Goal: Task Accomplishment & Management: Complete application form

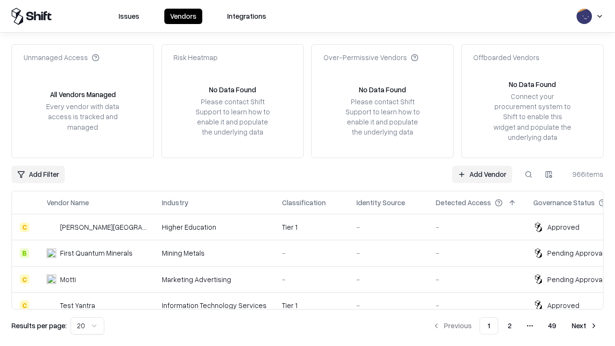
click at [482, 174] on link "Add Vendor" at bounding box center [482, 174] width 60 height 17
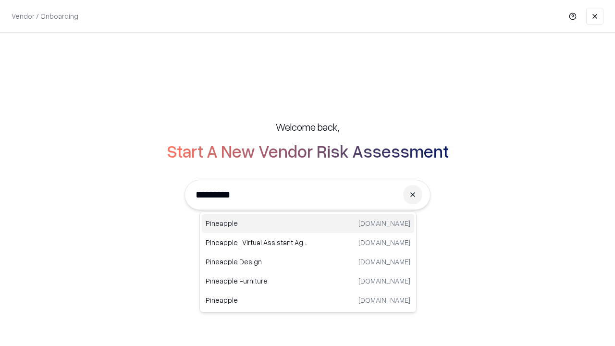
click at [308, 224] on div "Pineapple [DOMAIN_NAME]" at bounding box center [308, 223] width 212 height 19
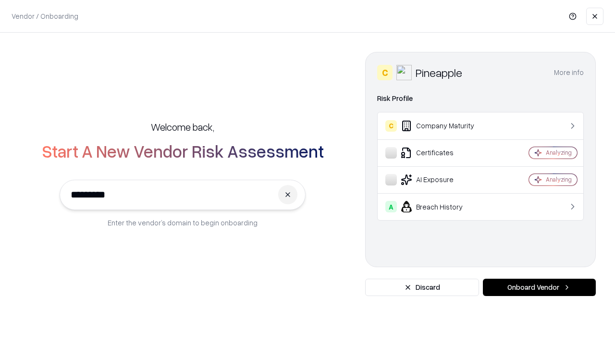
type input "*********"
click at [539, 287] on button "Onboard Vendor" at bounding box center [539, 287] width 113 height 17
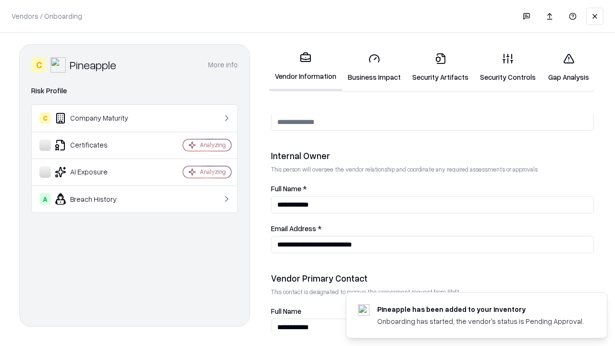
scroll to position [498, 0]
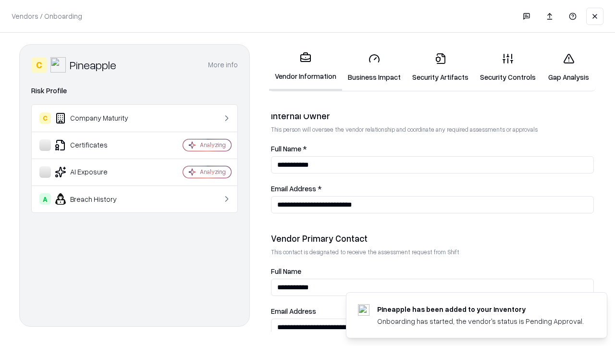
click at [374, 67] on link "Business Impact" at bounding box center [374, 67] width 64 height 45
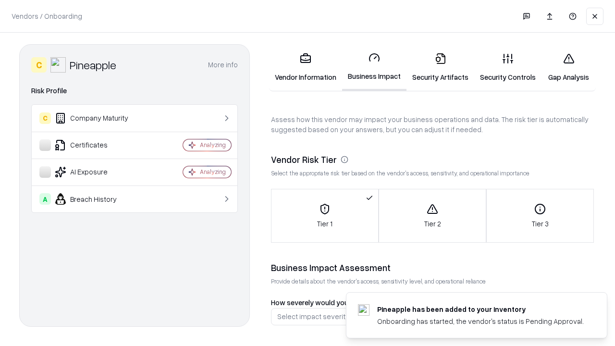
click at [440, 67] on link "Security Artifacts" at bounding box center [441, 67] width 68 height 45
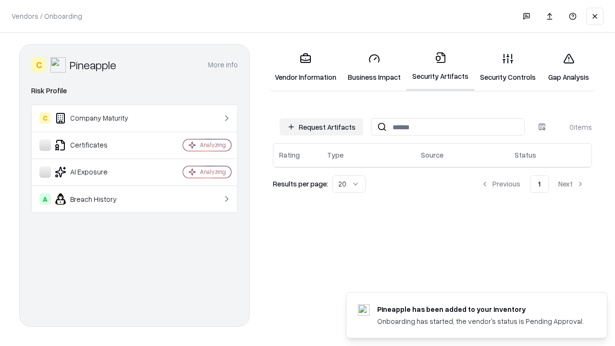
click at [322, 127] on button "Request Artifacts" at bounding box center [322, 126] width 84 height 17
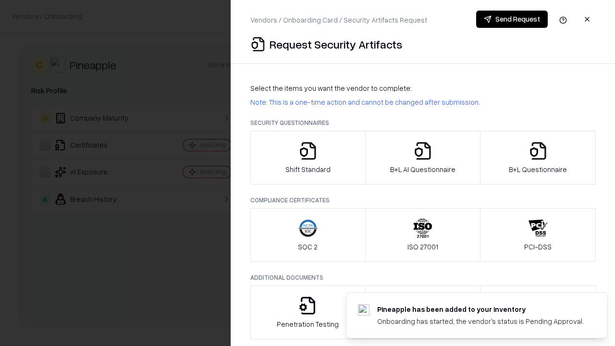
click at [308, 158] on icon "button" at bounding box center [307, 150] width 19 height 19
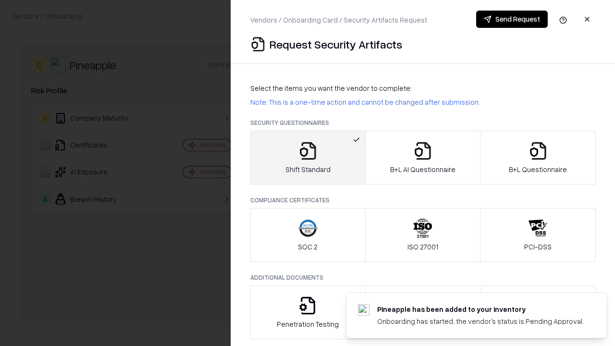
click at [512, 19] on button "Send Request" at bounding box center [512, 19] width 72 height 17
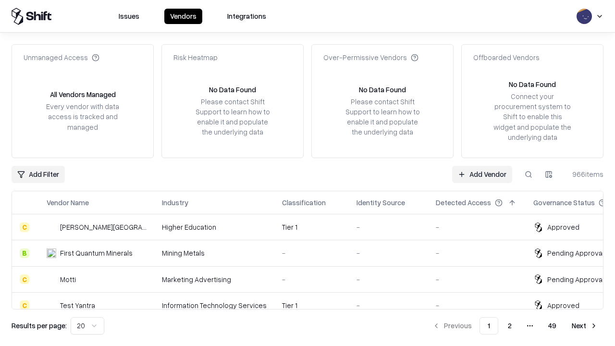
click at [529, 174] on button at bounding box center [528, 174] width 17 height 17
type input "*********"
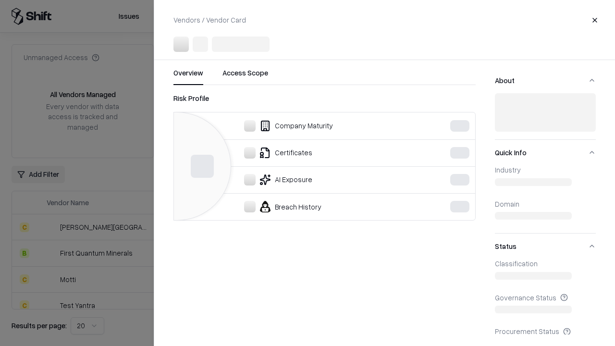
scroll to position [107, 0]
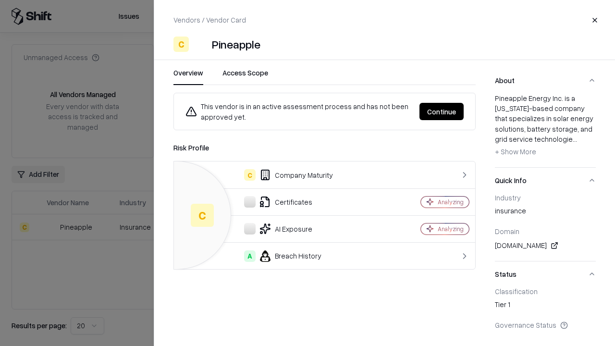
click at [442, 112] on button "Continue" at bounding box center [442, 111] width 44 height 17
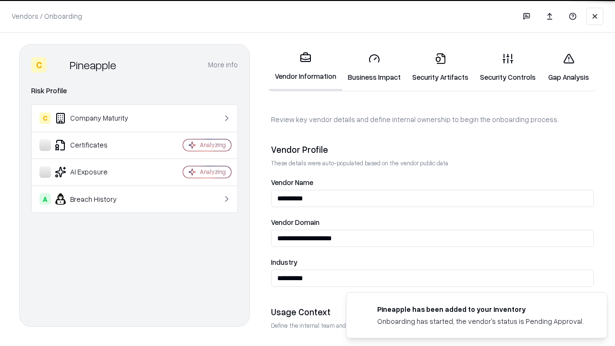
click at [440, 67] on link "Security Artifacts" at bounding box center [441, 67] width 68 height 45
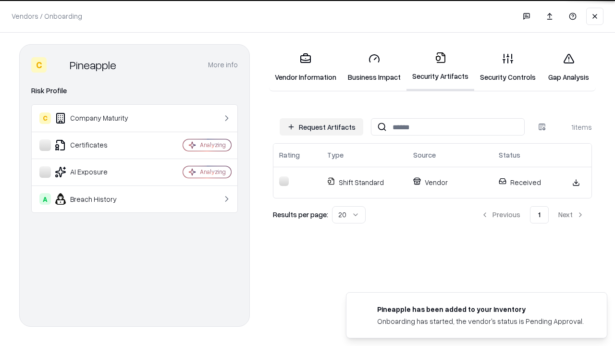
click at [569, 67] on link "Gap Analysis" at bounding box center [569, 67] width 54 height 45
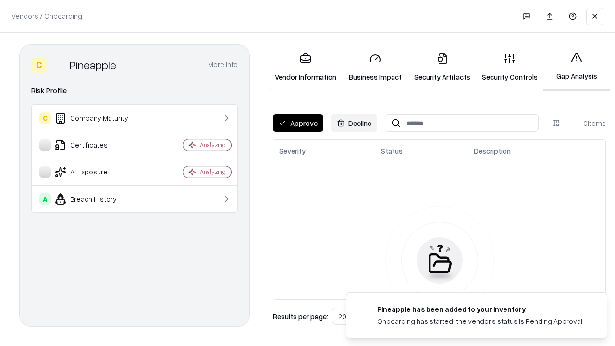
click at [298, 123] on button "Approve" at bounding box center [298, 122] width 50 height 17
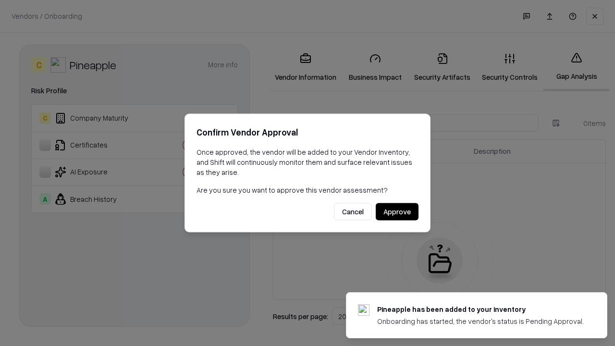
click at [397, 211] on button "Approve" at bounding box center [397, 211] width 43 height 17
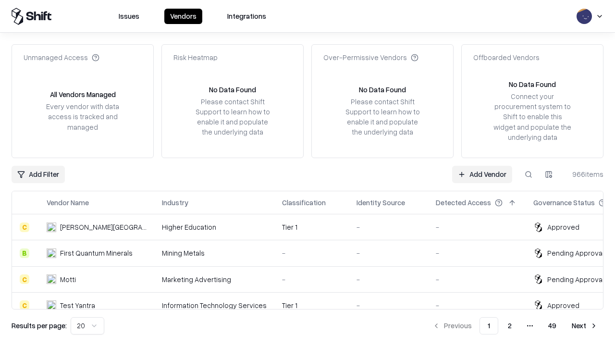
type input "*********"
click at [482, 174] on link "Add Vendor" at bounding box center [482, 174] width 60 height 17
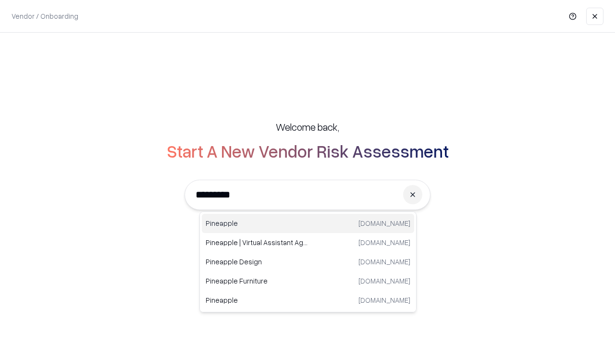
click at [308, 224] on div "Pineapple pineappleenergy.com" at bounding box center [308, 223] width 212 height 19
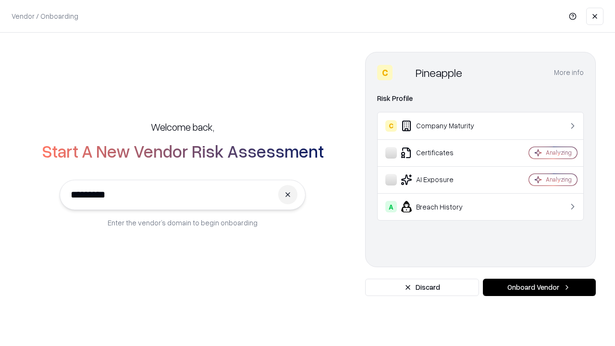
type input "*********"
click at [539, 287] on button "Onboard Vendor" at bounding box center [539, 287] width 113 height 17
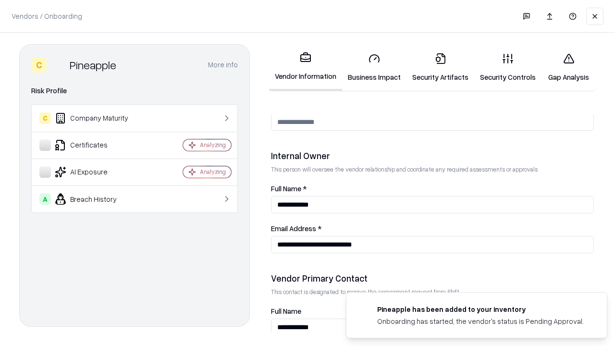
scroll to position [498, 0]
